Goal: Transaction & Acquisition: Purchase product/service

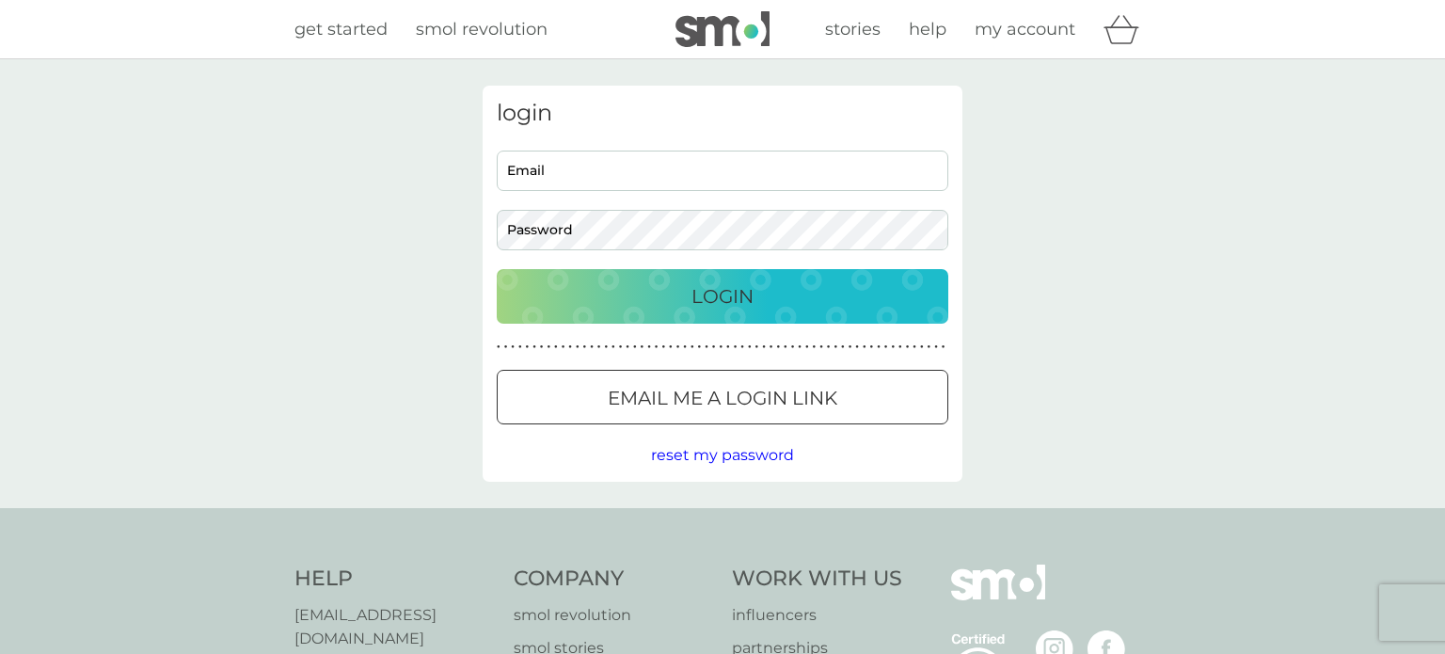
click at [729, 170] on input "Email" at bounding box center [723, 171] width 452 height 40
type input "[EMAIL_ADDRESS][DOMAIN_NAME]"
click at [497, 269] on button "Login" at bounding box center [723, 296] width 452 height 55
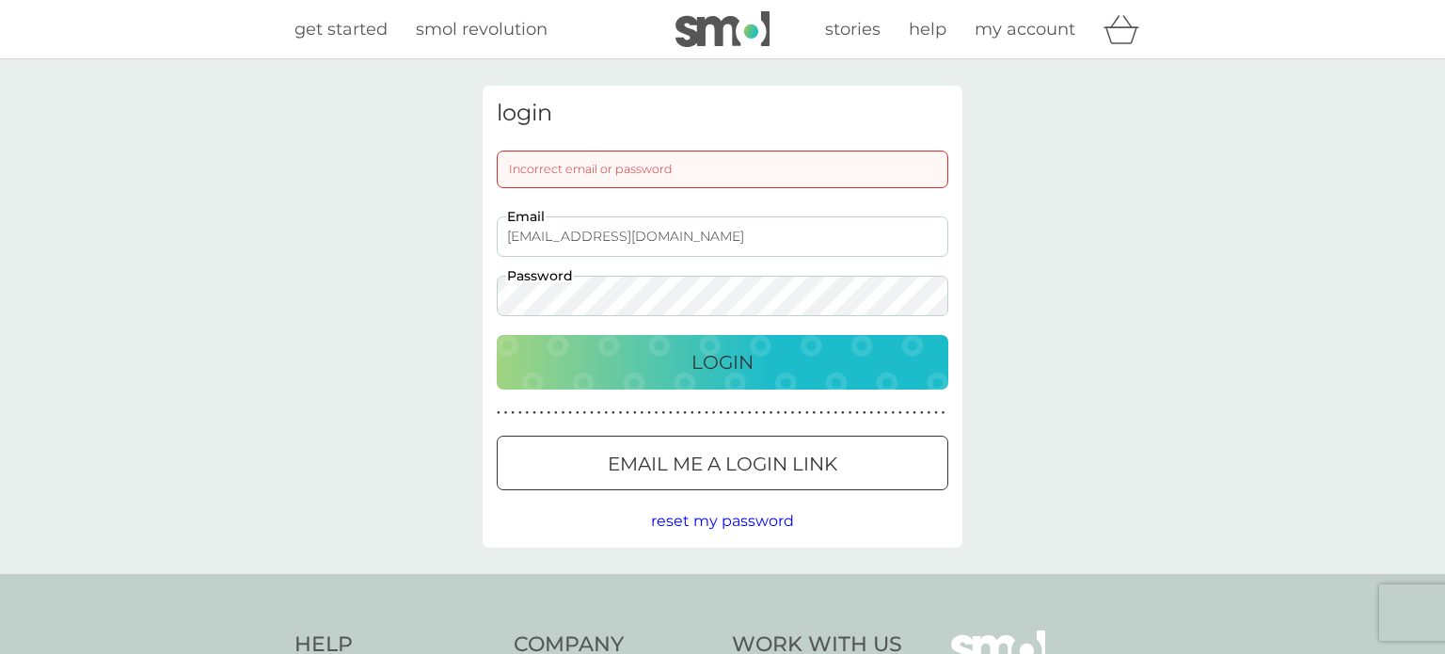
click at [532, 359] on div "Login" at bounding box center [723, 362] width 414 height 30
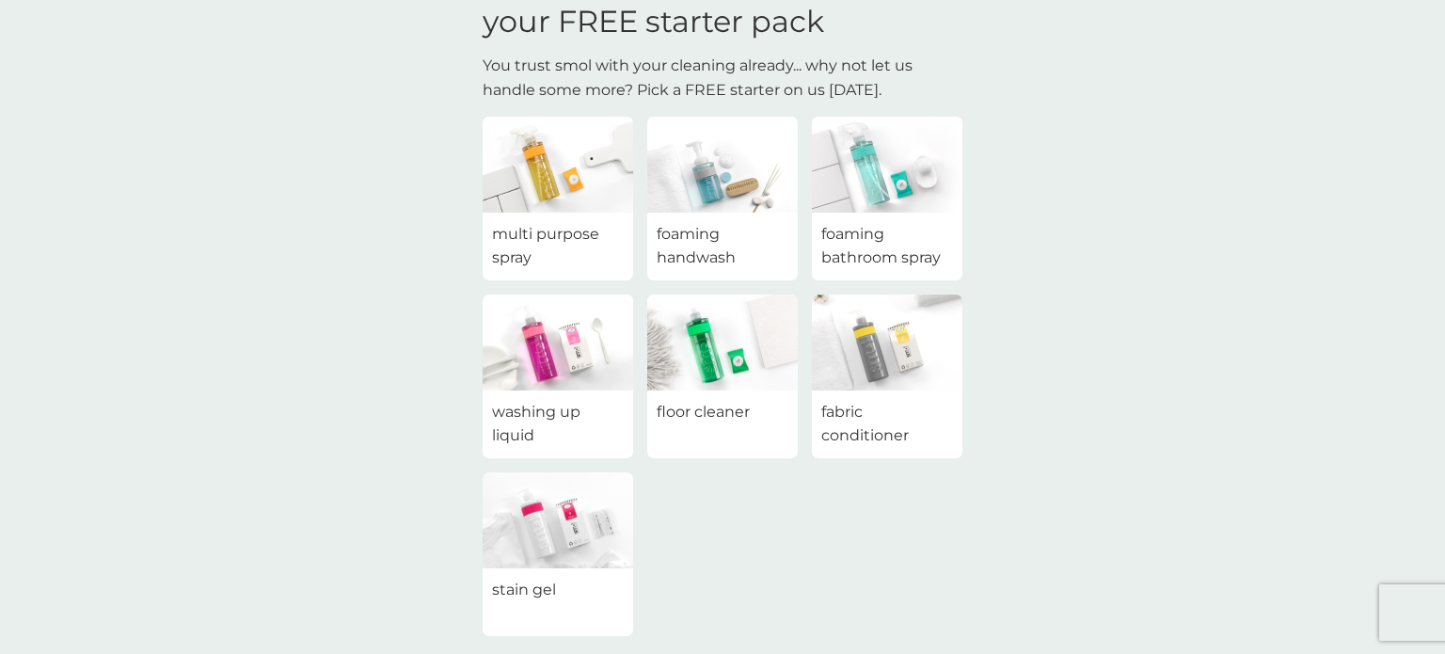
scroll to position [26, 0]
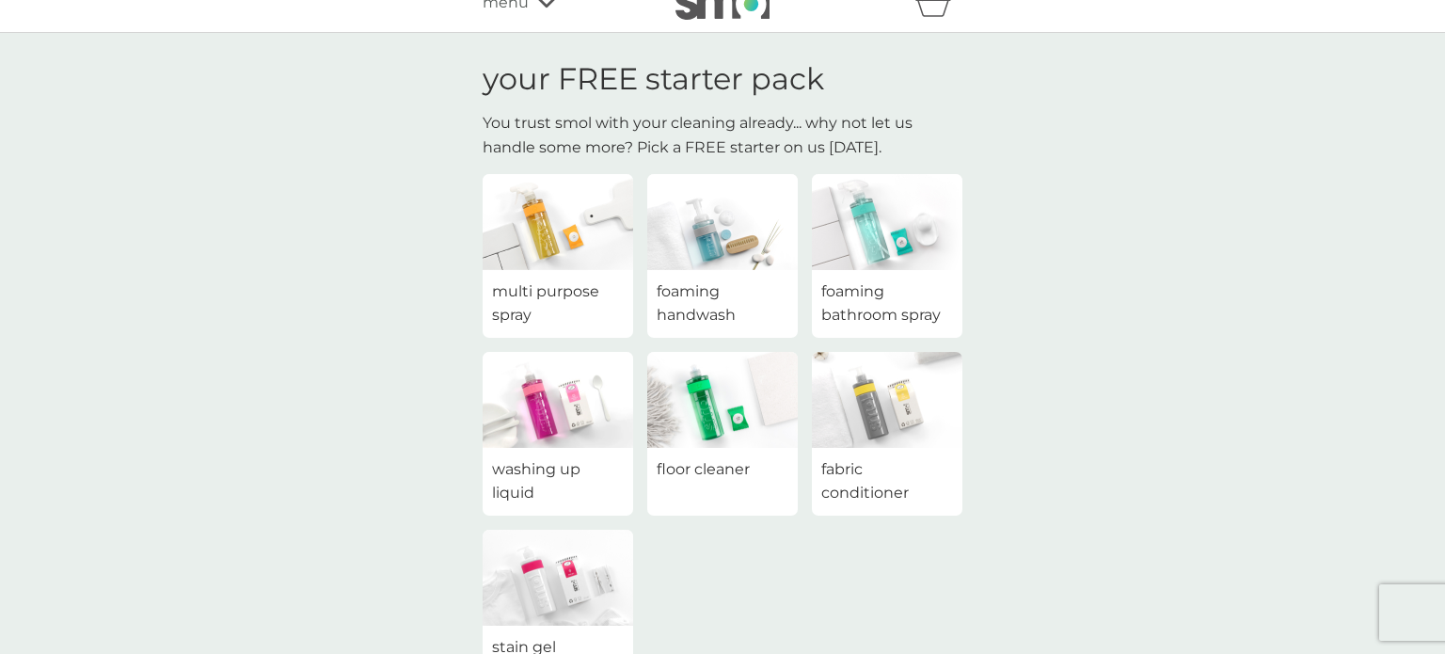
click at [705, 279] on span "foaming handwash" at bounding box center [723, 303] width 132 height 48
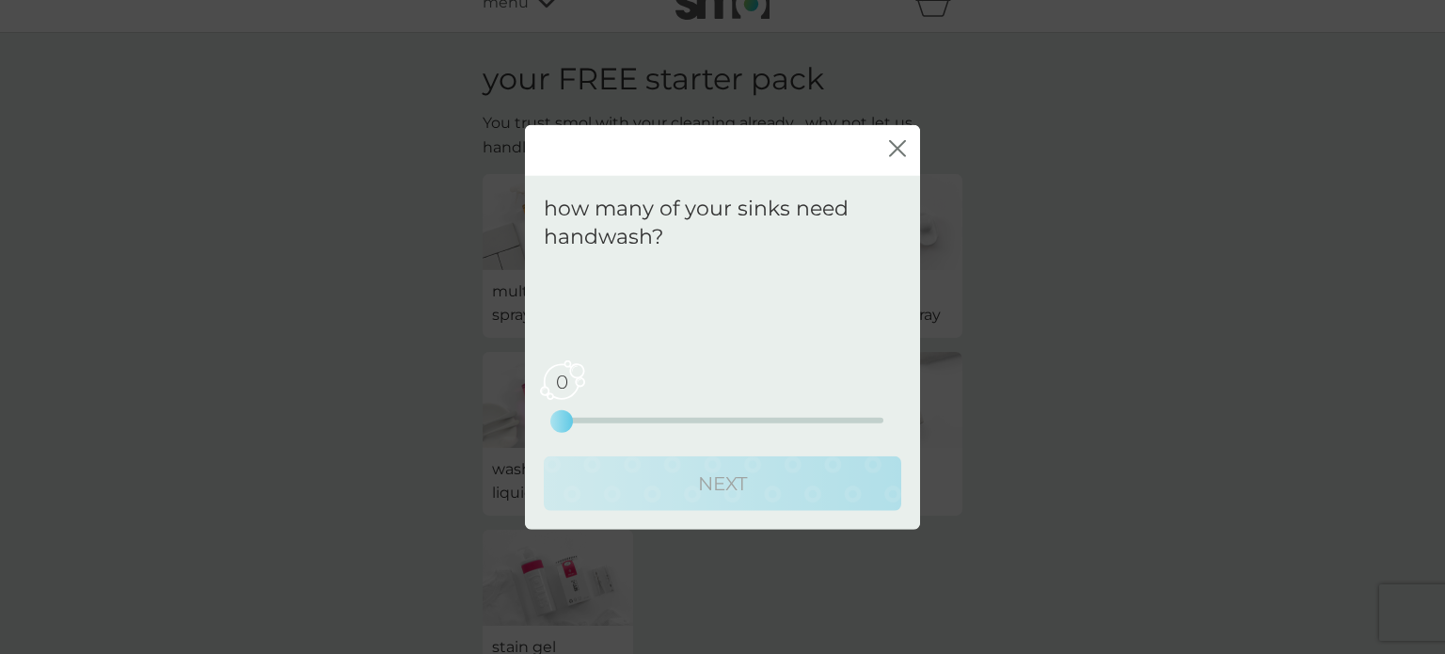
click at [575, 427] on div "0 0 2.5 5" at bounding box center [723, 395] width 322 height 76
click at [904, 144] on icon "close" at bounding box center [897, 148] width 17 height 17
